Goal: Transaction & Acquisition: Register for event/course

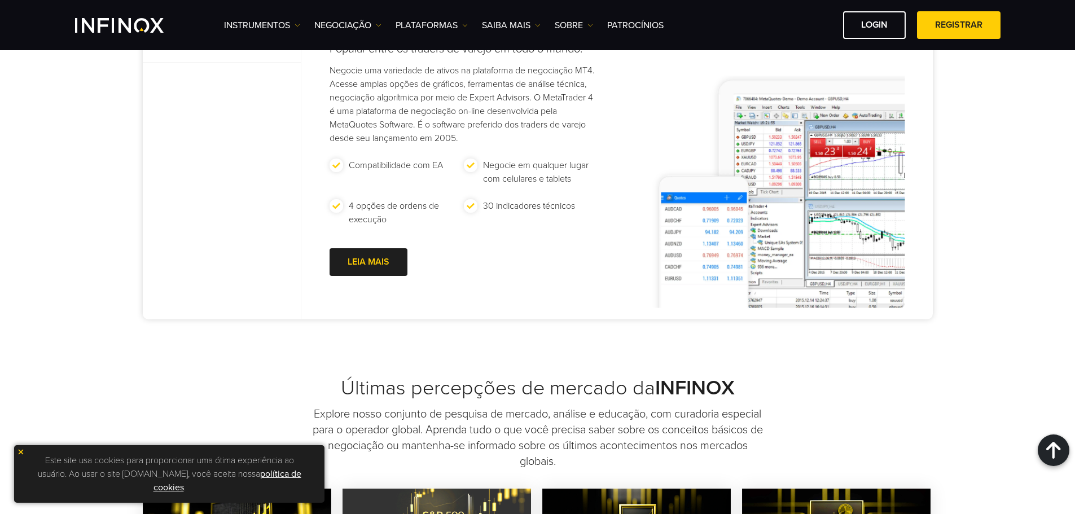
scroll to position [847, 0]
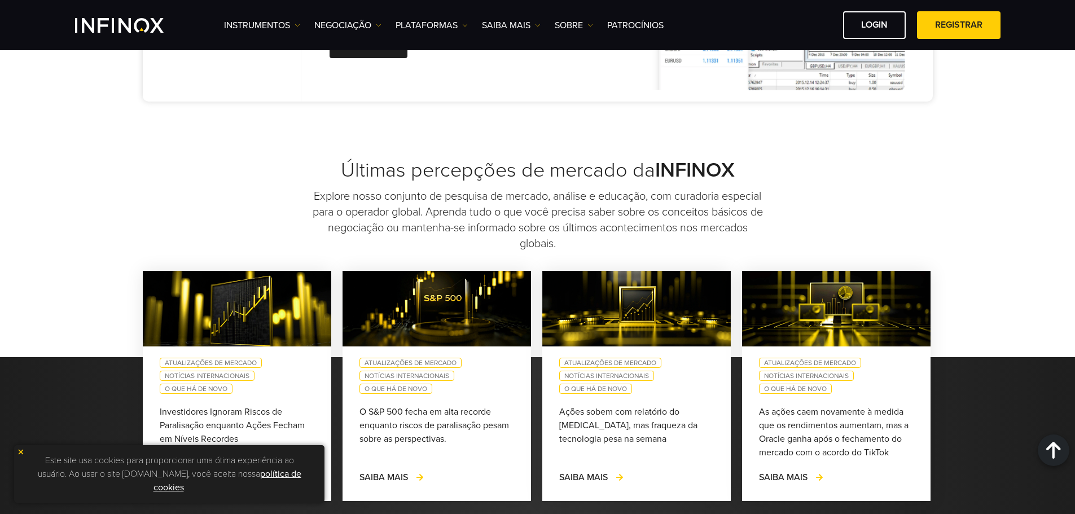
click at [23, 450] on img at bounding box center [21, 452] width 8 height 8
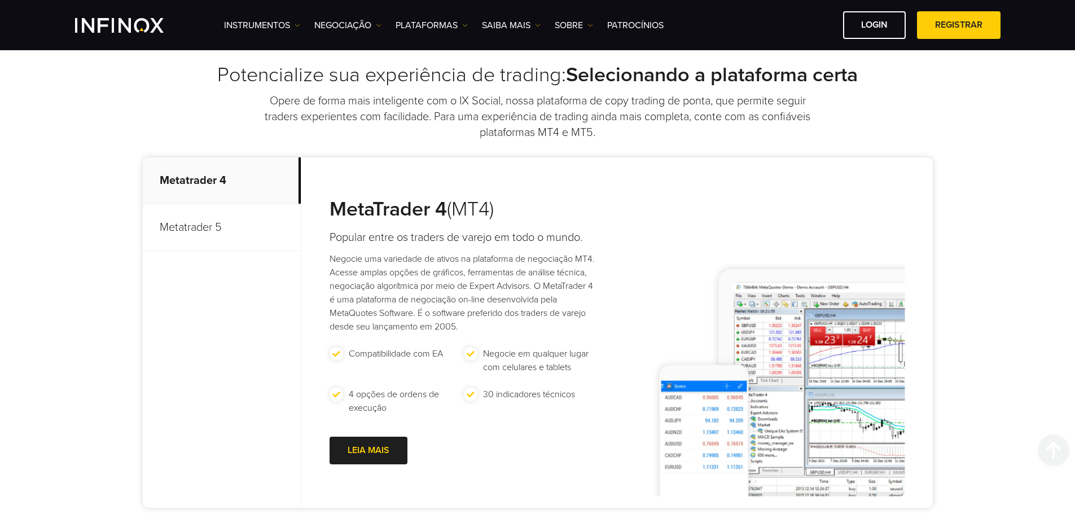
scroll to position [339, 0]
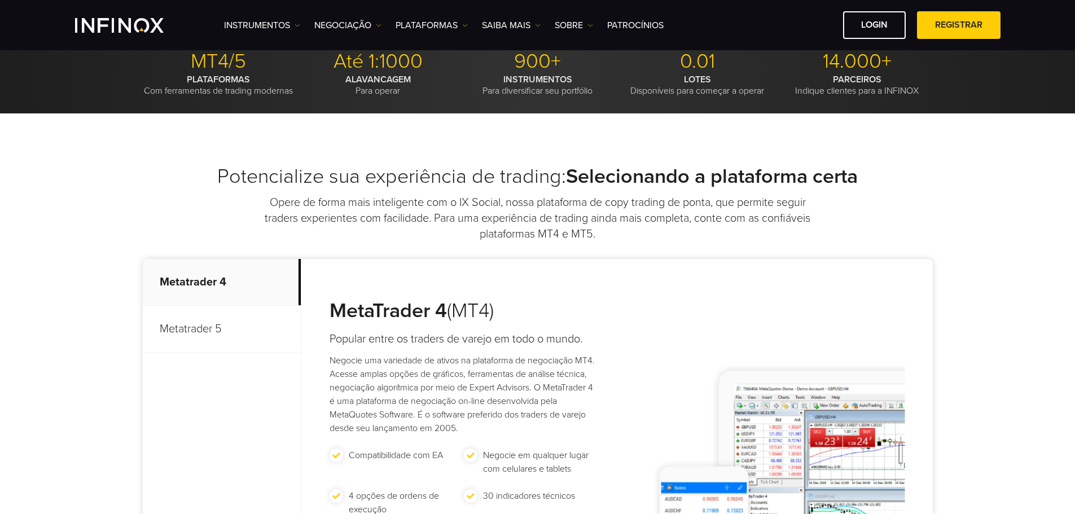
click at [215, 338] on p "Metatrader 5" at bounding box center [222, 329] width 158 height 47
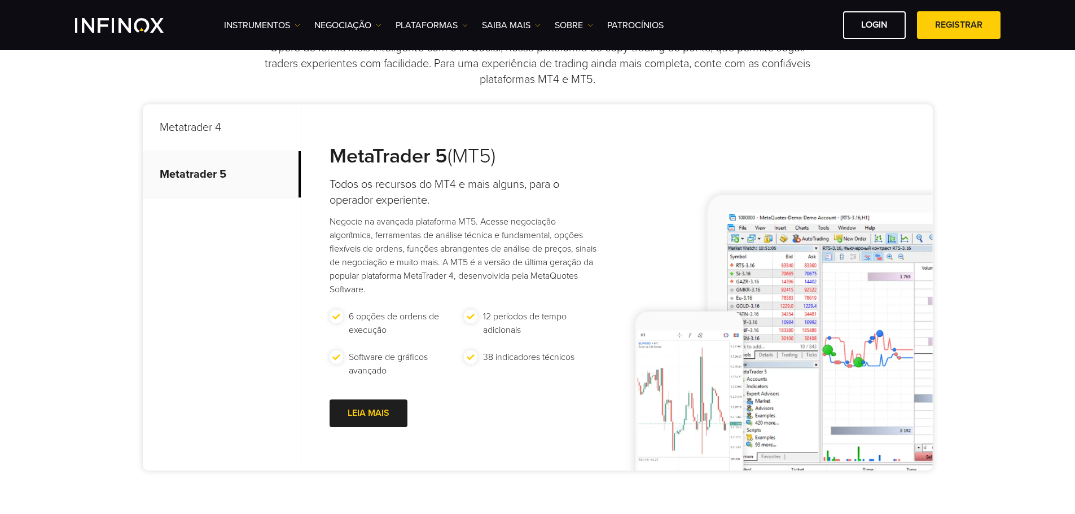
scroll to position [508, 0]
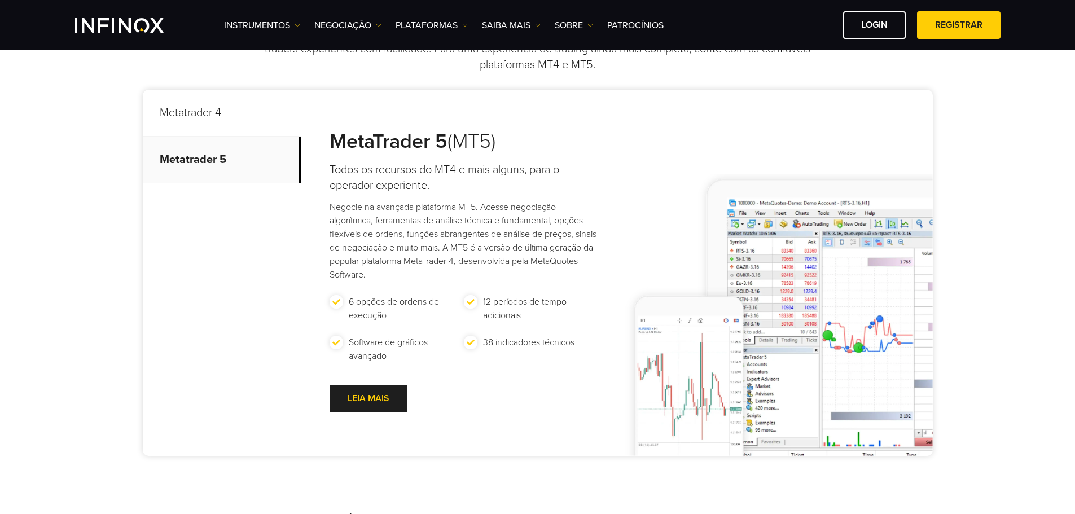
click at [188, 117] on p "Metatrader 4" at bounding box center [222, 113] width 158 height 47
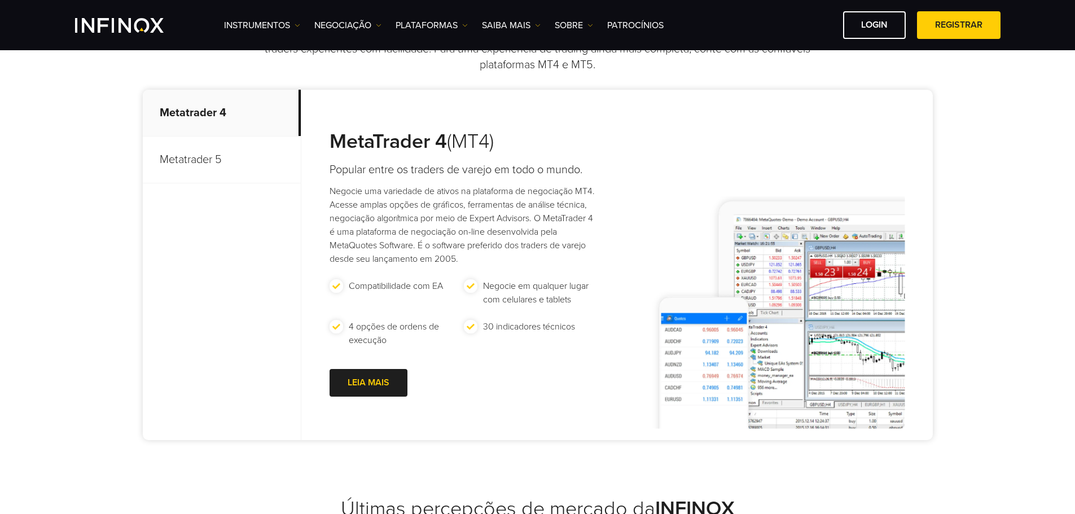
scroll to position [0, 0]
click at [221, 159] on p "Metatrader 5" at bounding box center [222, 160] width 158 height 47
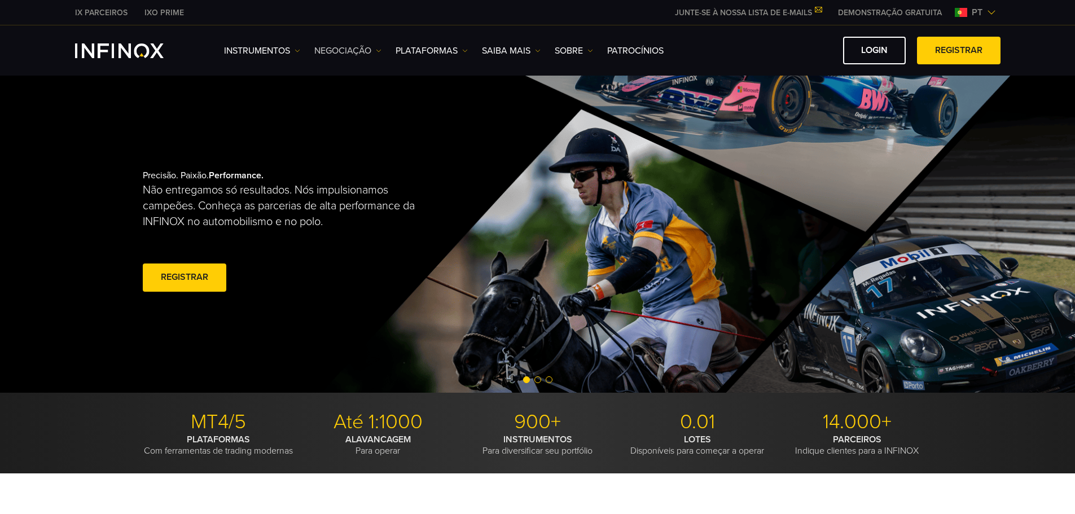
click at [367, 49] on link "NEGOCIAÇÃO" at bounding box center [347, 51] width 67 height 14
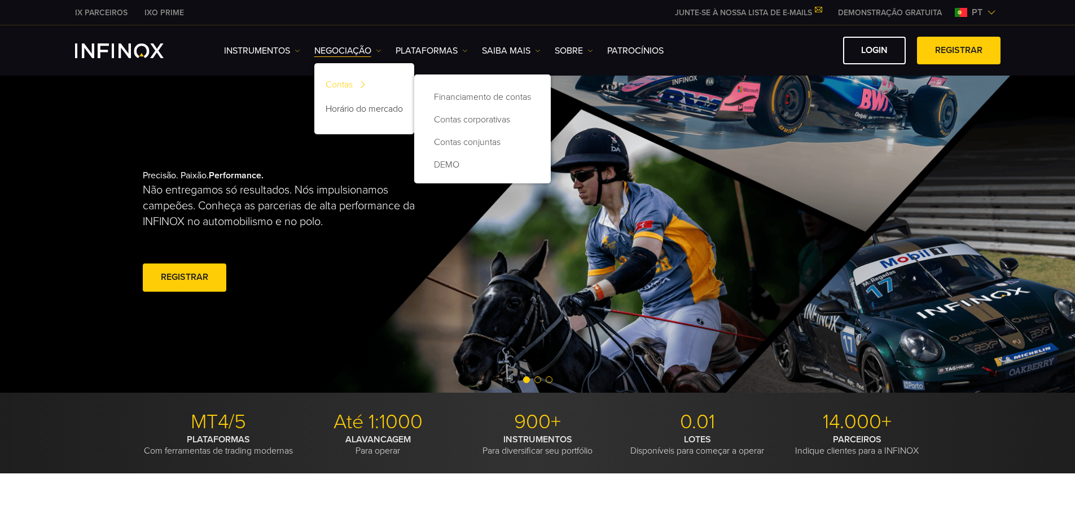
click at [350, 86] on link "Contas" at bounding box center [364, 87] width 100 height 24
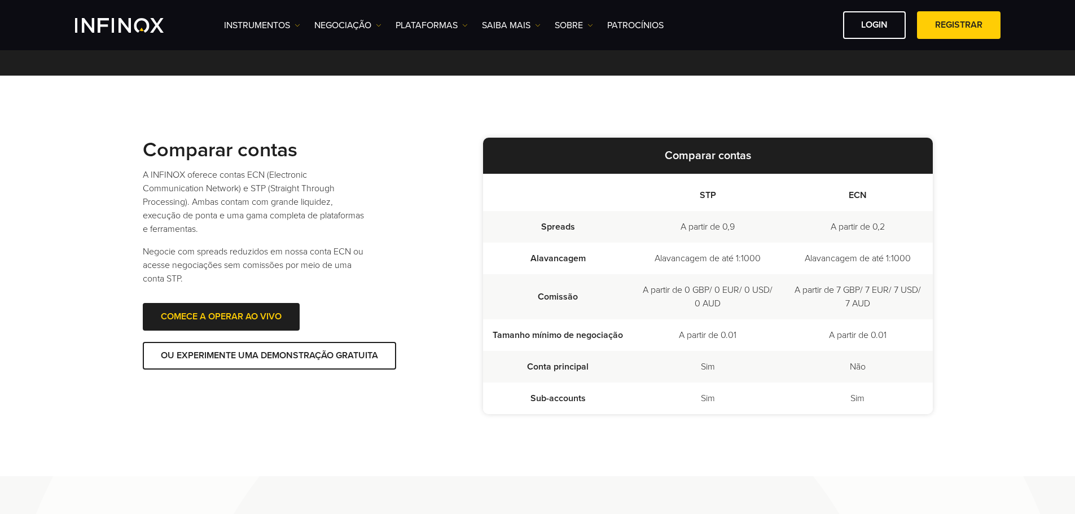
scroll to position [273, 0]
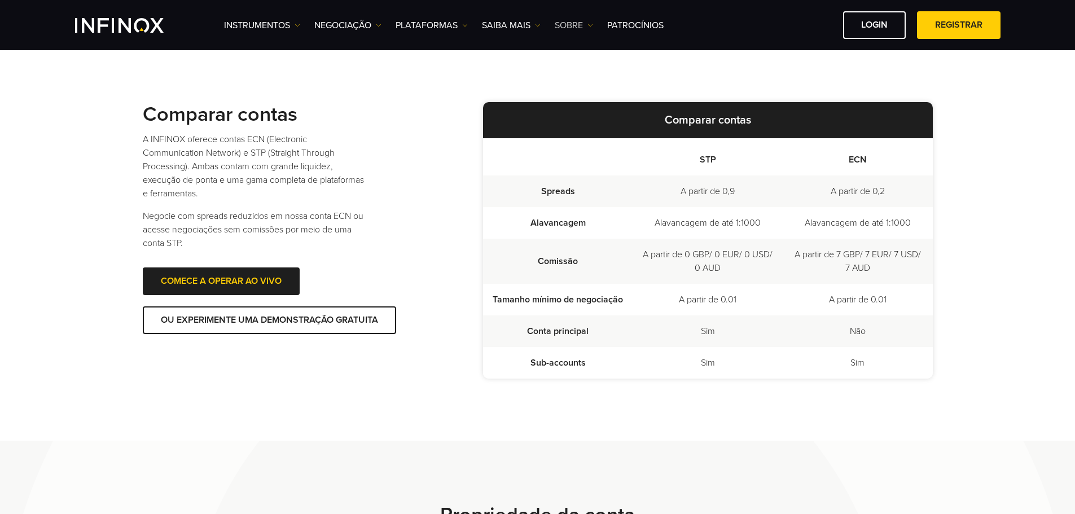
click at [569, 26] on link "SOBRE" at bounding box center [574, 26] width 38 height 14
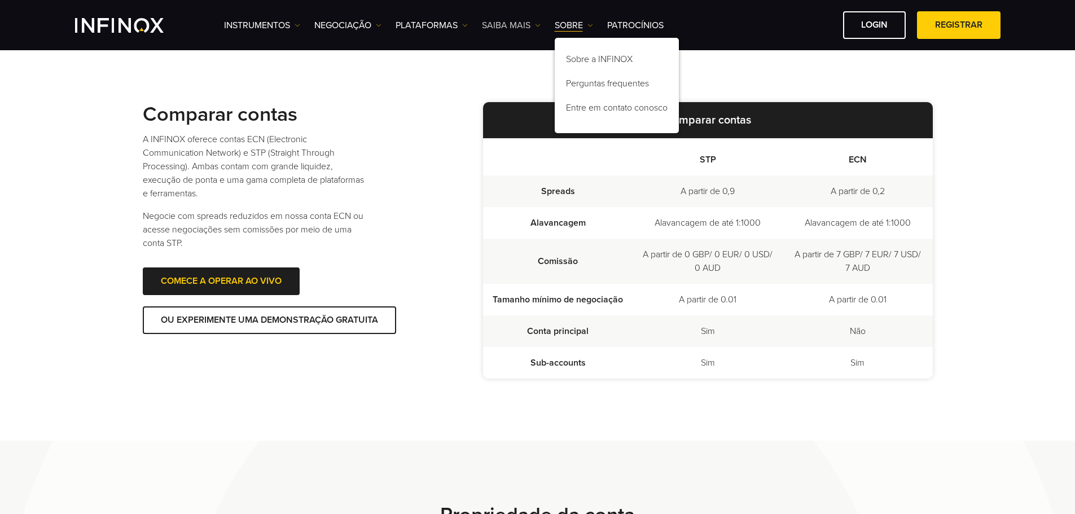
click at [521, 28] on link "Saiba mais" at bounding box center [511, 26] width 59 height 14
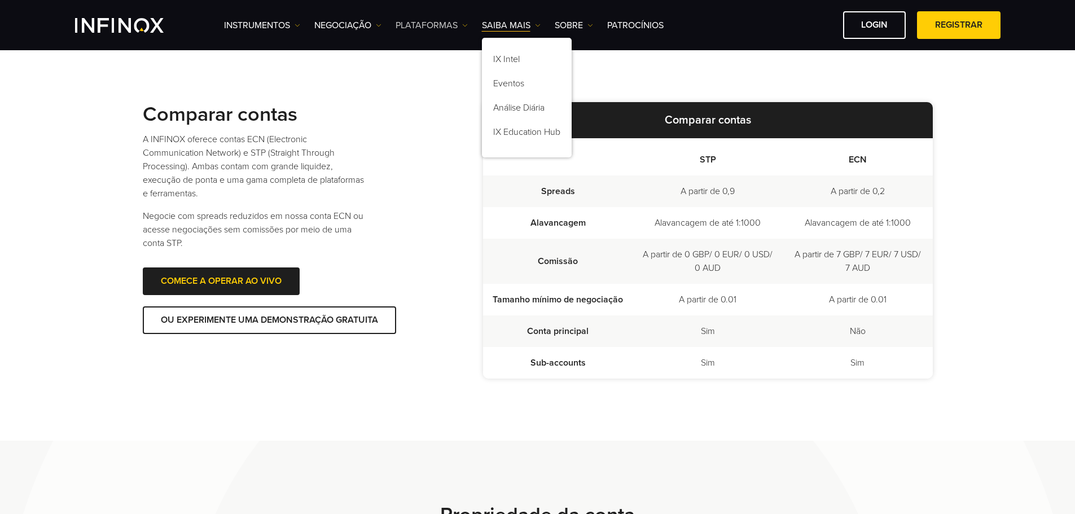
click at [450, 27] on link "PLATAFORMAS" at bounding box center [432, 26] width 72 height 14
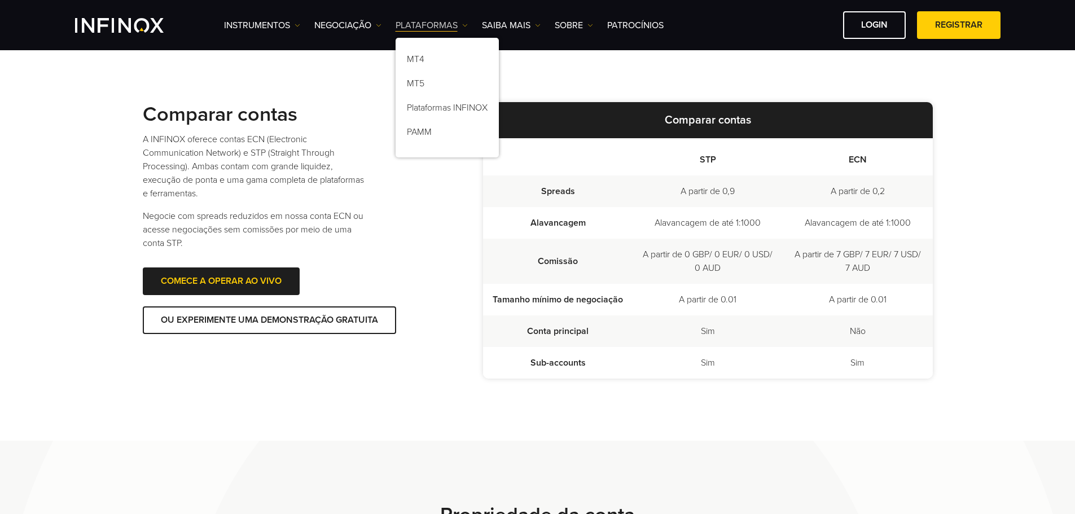
scroll to position [0, 0]
click at [352, 19] on link "NEGOCIAÇÃO" at bounding box center [347, 26] width 67 height 14
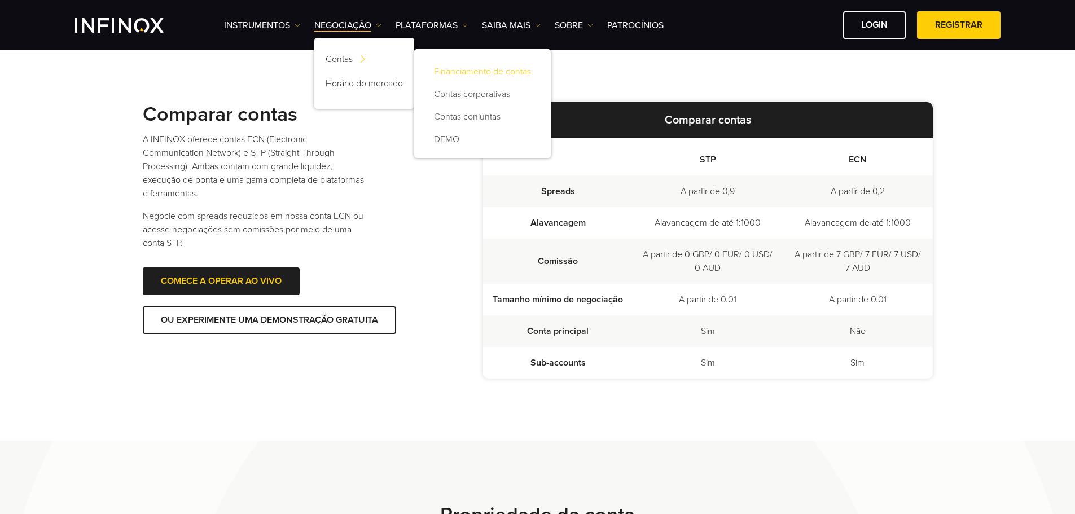
click at [490, 73] on link "Financiamento de contas" at bounding box center [483, 71] width 114 height 23
click at [841, 81] on div "Comparar contas A INFINOX oferece contas ECN (Electronic Communication Network)…" at bounding box center [538, 240] width 790 height 401
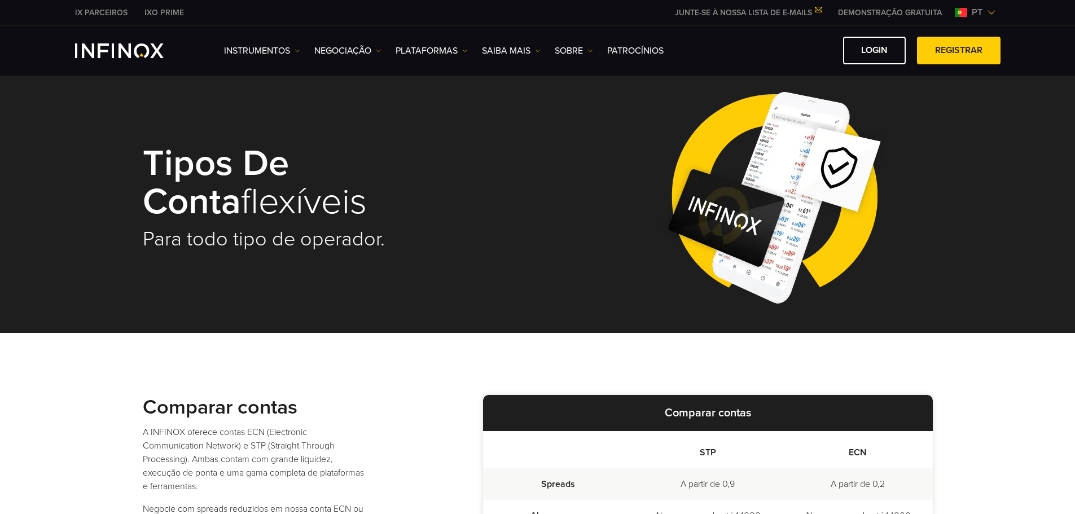
click at [985, 11] on span "pt" at bounding box center [978, 13] width 20 height 14
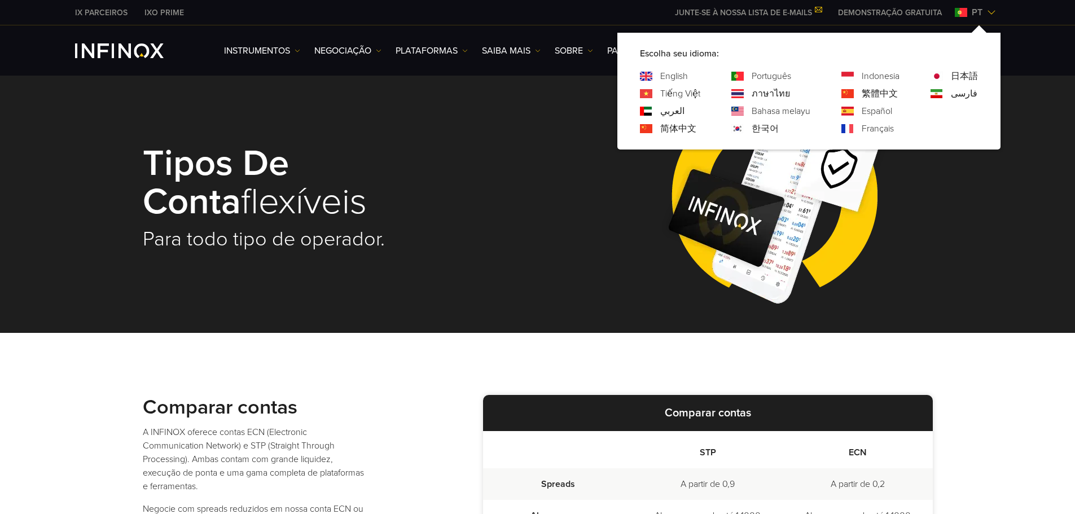
click at [986, 11] on span "pt" at bounding box center [978, 13] width 20 height 14
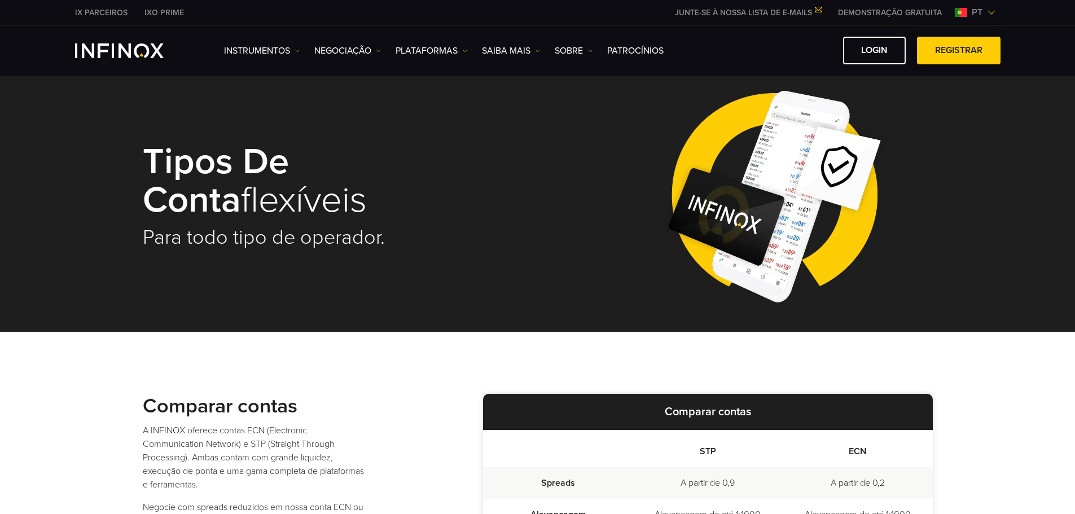
click at [933, 52] on link "Registrar" at bounding box center [959, 51] width 84 height 28
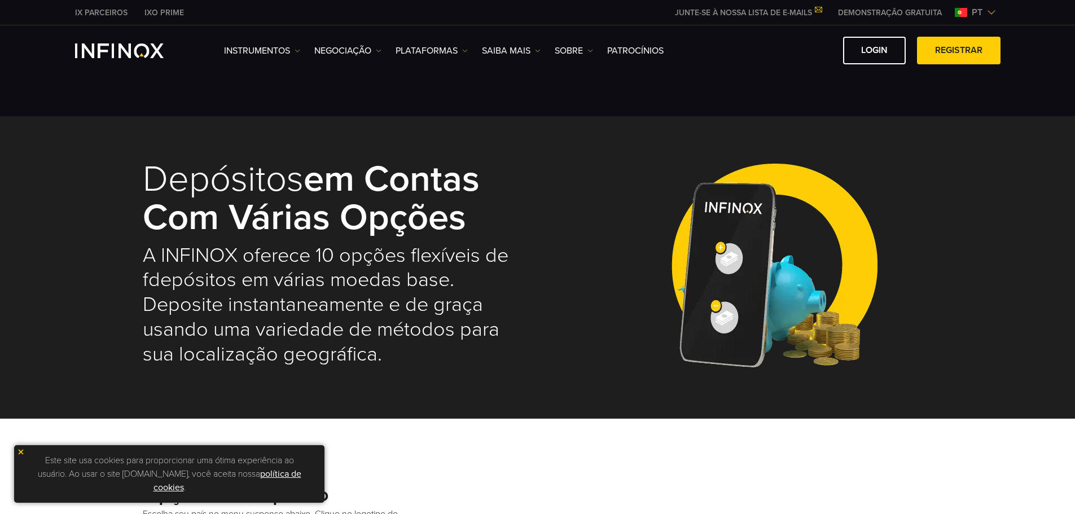
select select "***"
